Goal: Book appointment/travel/reservation

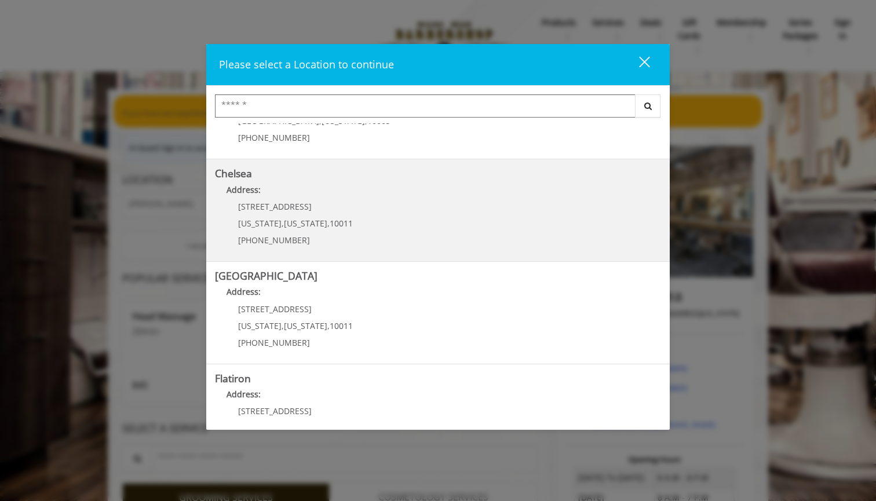
scroll to position [76, 0]
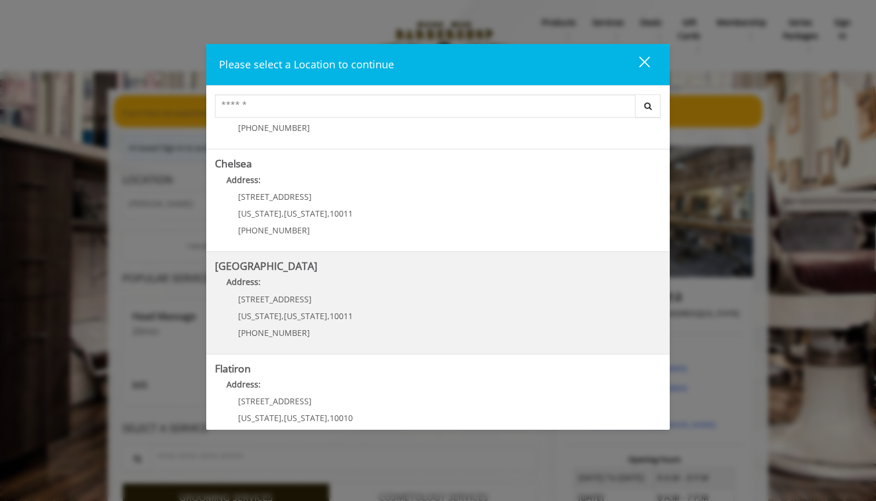
click at [384, 290] on Street "Address:" at bounding box center [438, 285] width 446 height 19
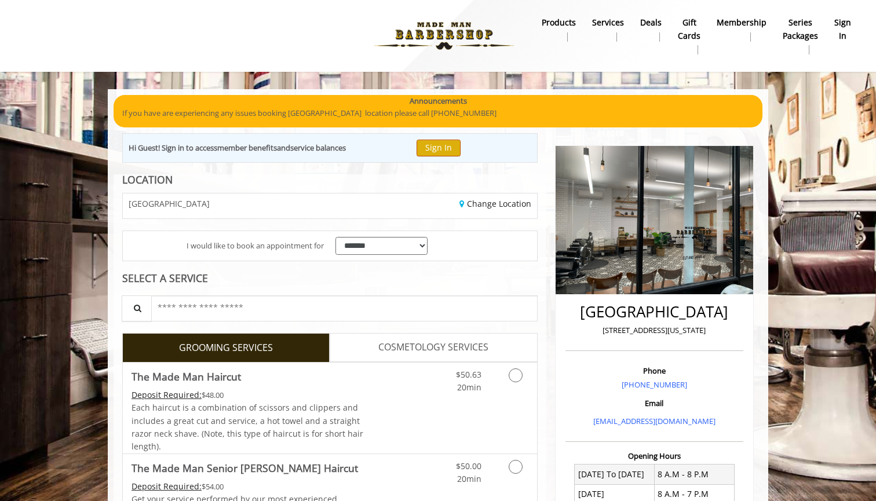
click at [443, 145] on button "Sign In" at bounding box center [438, 148] width 44 height 17
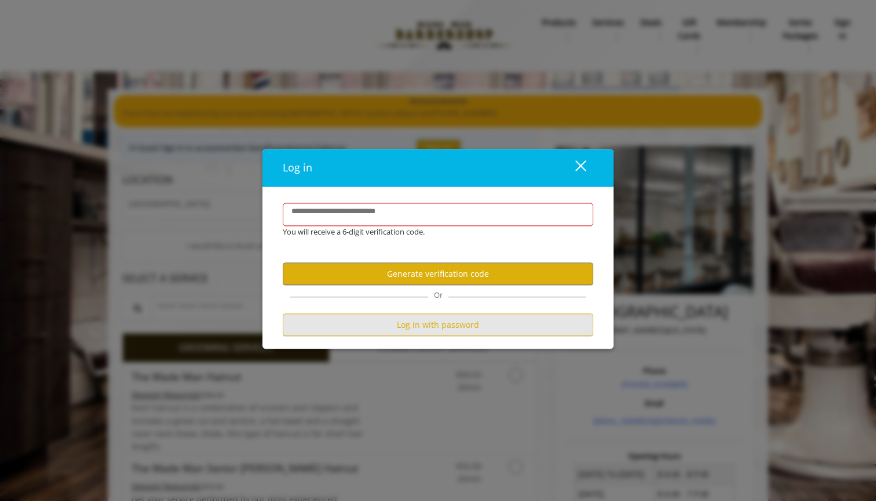
click at [402, 323] on button "Log in with password" at bounding box center [438, 325] width 310 height 23
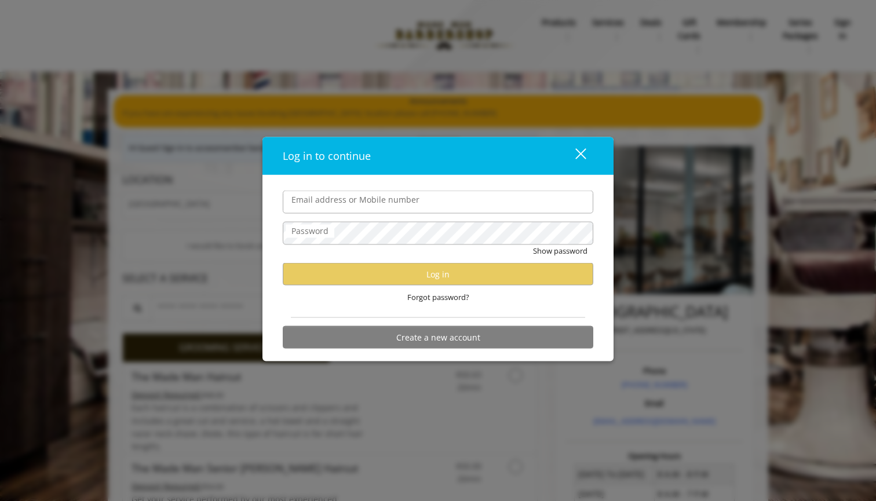
click at [390, 188] on div "Email address or Mobile number Password Show password Log in Forgot password? C…" at bounding box center [437, 268] width 351 height 186
click at [578, 152] on div "close dialog" at bounding box center [580, 153] width 11 height 11
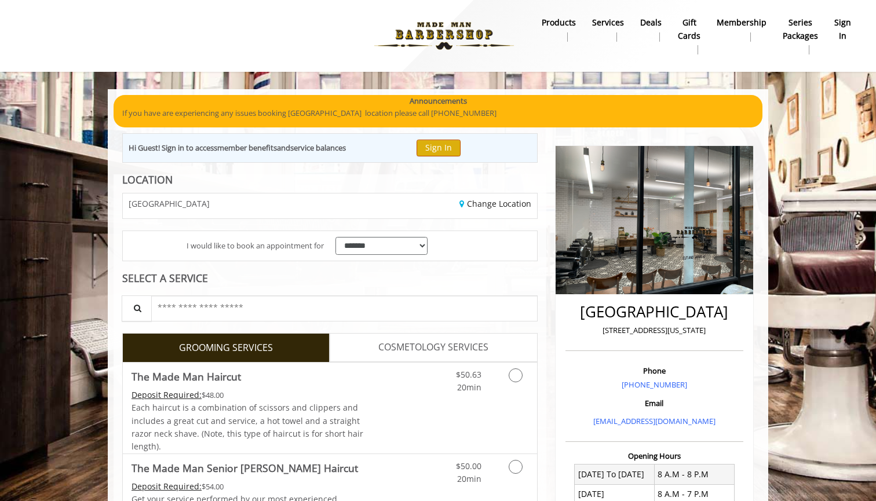
click at [442, 148] on button "Sign In" at bounding box center [438, 148] width 44 height 17
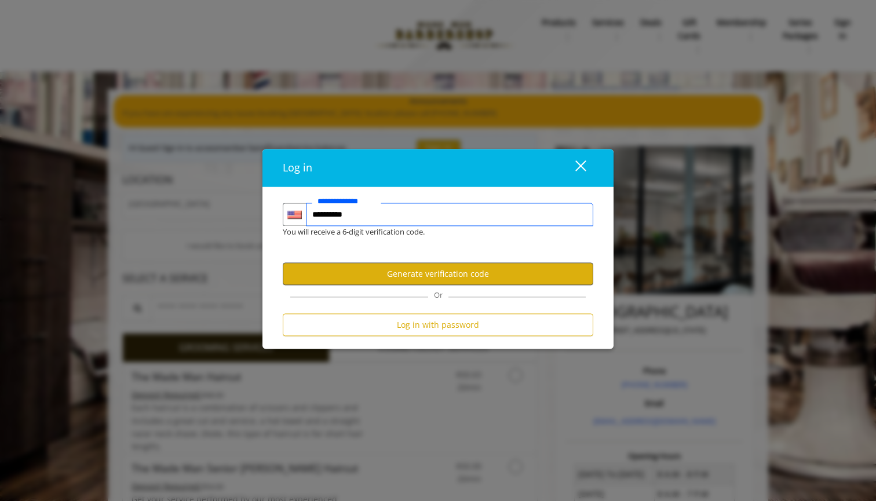
type input "**********"
click at [409, 276] on button "Generate verification code" at bounding box center [438, 274] width 310 height 23
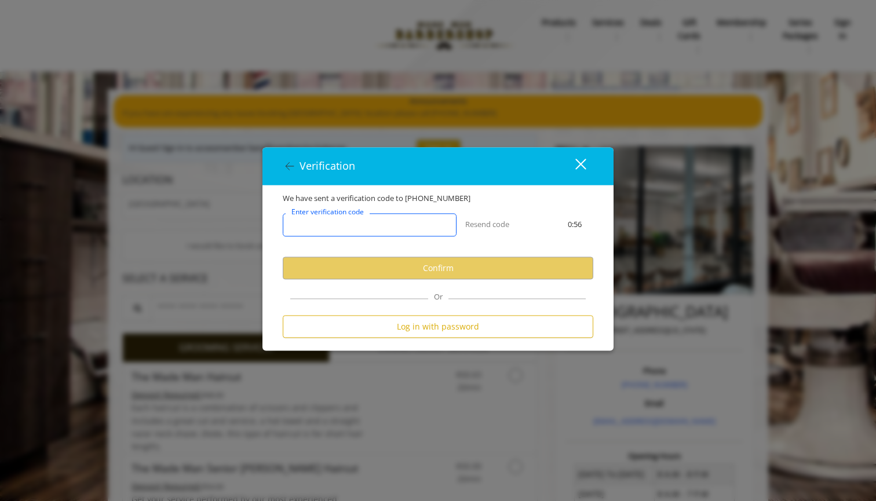
click at [380, 230] on input "Enter verification code" at bounding box center [370, 225] width 174 height 23
